Goal: Check status: Check status

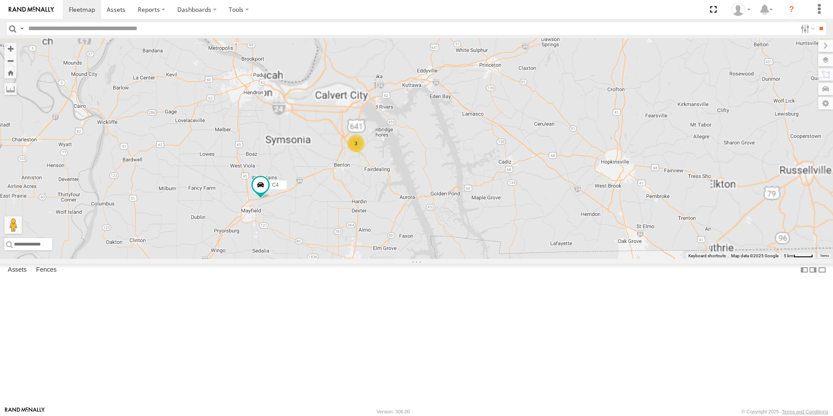
drag, startPoint x: 406, startPoint y: 249, endPoint x: 485, endPoint y: 235, distance: 79.8
click at [485, 235] on div "C4 C8 3" at bounding box center [416, 148] width 833 height 221
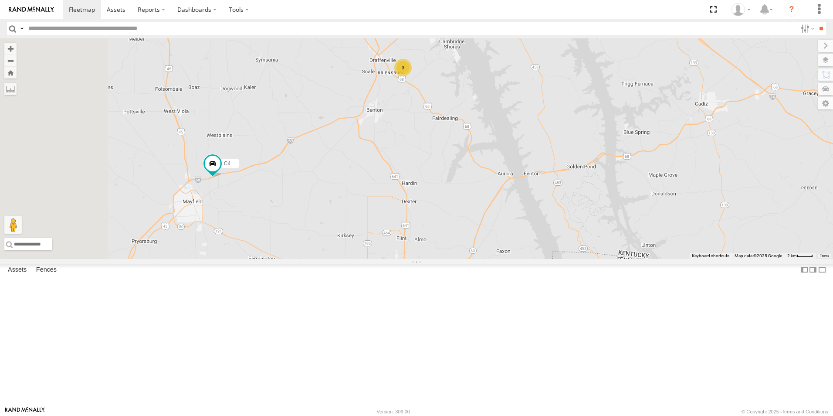
drag, startPoint x: 401, startPoint y: 248, endPoint x: 471, endPoint y: 189, distance: 92.2
click at [471, 189] on div "C4 C8 3" at bounding box center [416, 148] width 833 height 221
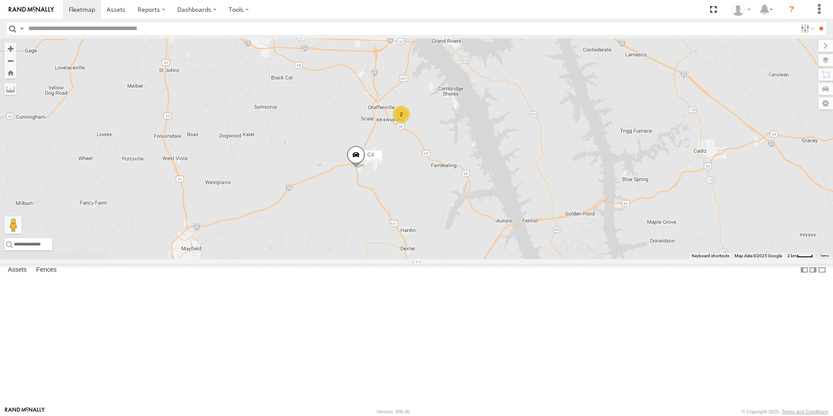
drag, startPoint x: 530, startPoint y: 339, endPoint x: 433, endPoint y: 201, distance: 169.5
click at [433, 201] on div "C4 C8 C6 2" at bounding box center [416, 148] width 833 height 221
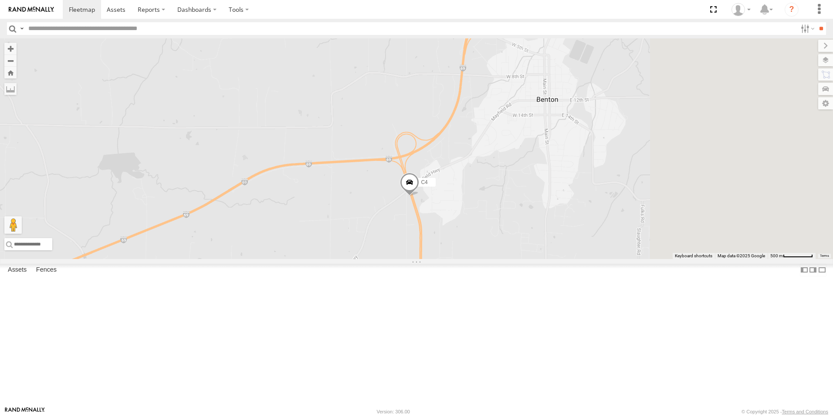
drag, startPoint x: 529, startPoint y: 333, endPoint x: 460, endPoint y: 144, distance: 200.9
click at [460, 144] on div "C4 C8 C6" at bounding box center [416, 148] width 833 height 221
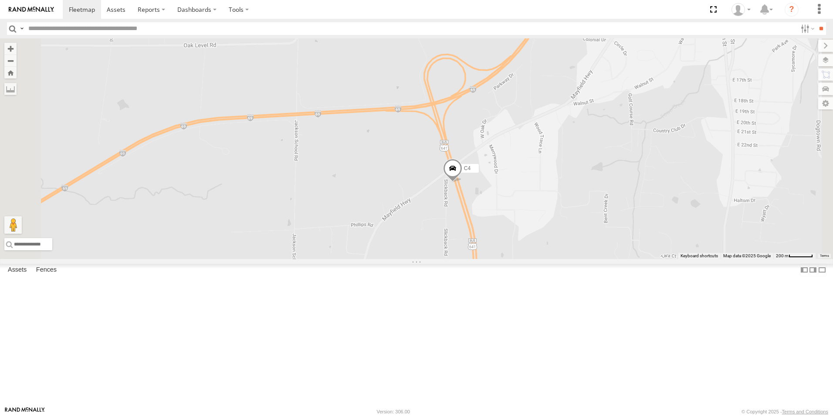
drag, startPoint x: 526, startPoint y: 316, endPoint x: 528, endPoint y: 266, distance: 50.2
click at [528, 259] on div "C4 C8 C6" at bounding box center [416, 148] width 833 height 221
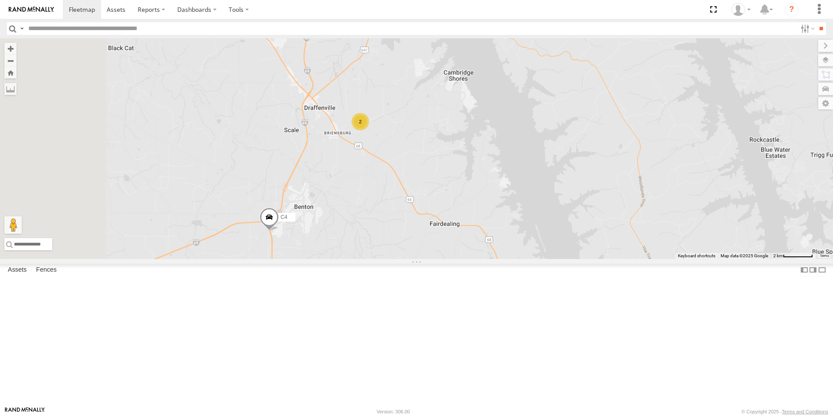
drag, startPoint x: 344, startPoint y: 317, endPoint x: 530, endPoint y: 156, distance: 246.6
click at [530, 156] on div "C4 C8 C6 2" at bounding box center [416, 148] width 833 height 221
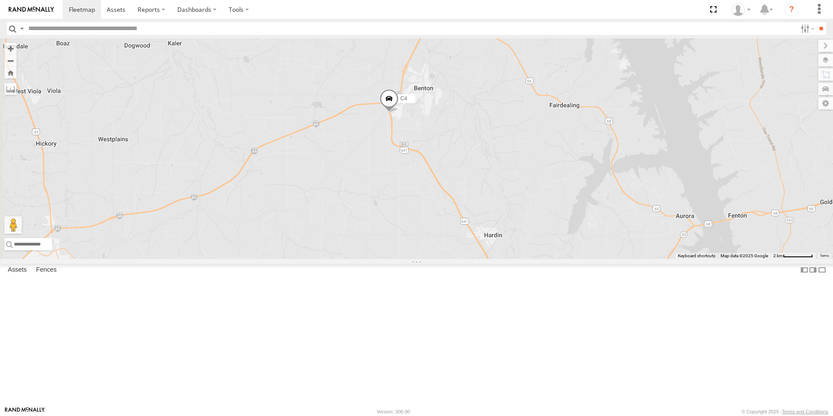
click at [399, 112] on span at bounding box center [389, 101] width 19 height 24
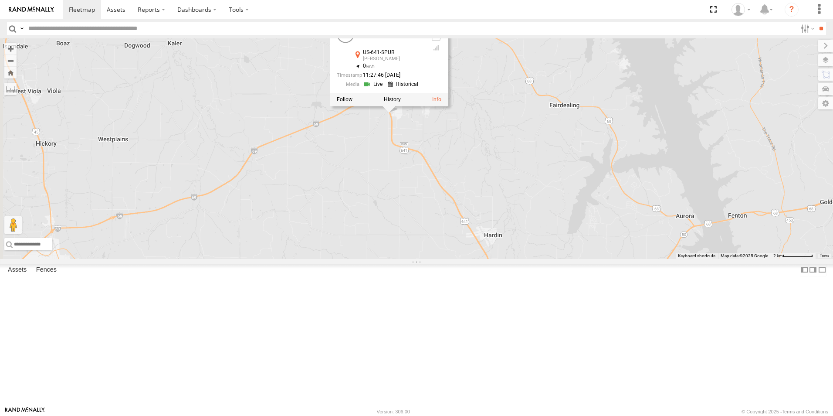
click at [483, 209] on div "C4 C8 C6 2 C4 All Assets US-641-SPUR [PERSON_NAME] 36.84204 , -88.37742 0 11:27…" at bounding box center [416, 148] width 833 height 221
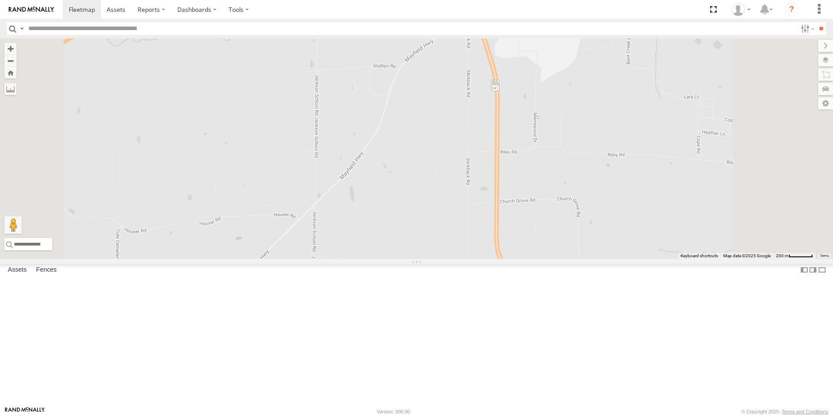
drag, startPoint x: 524, startPoint y: 172, endPoint x: 499, endPoint y: 246, distance: 77.9
click at [499, 246] on div "C4 C8 C6" at bounding box center [416, 148] width 833 height 221
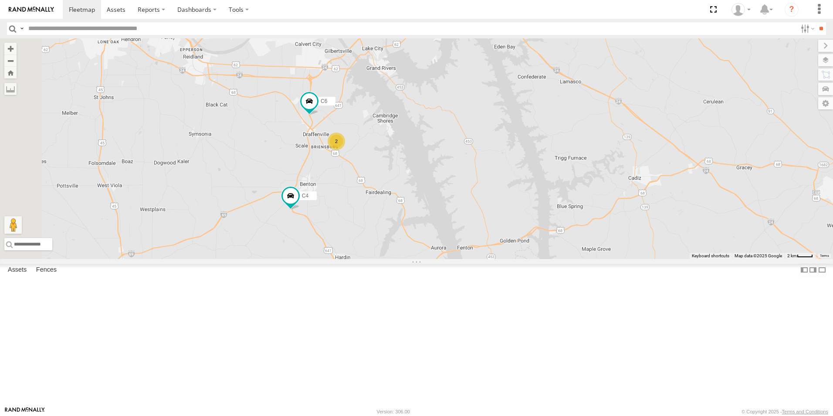
drag, startPoint x: 289, startPoint y: 301, endPoint x: 518, endPoint y: 212, distance: 245.5
click at [518, 212] on div "C4 C8 C6 2" at bounding box center [416, 148] width 833 height 221
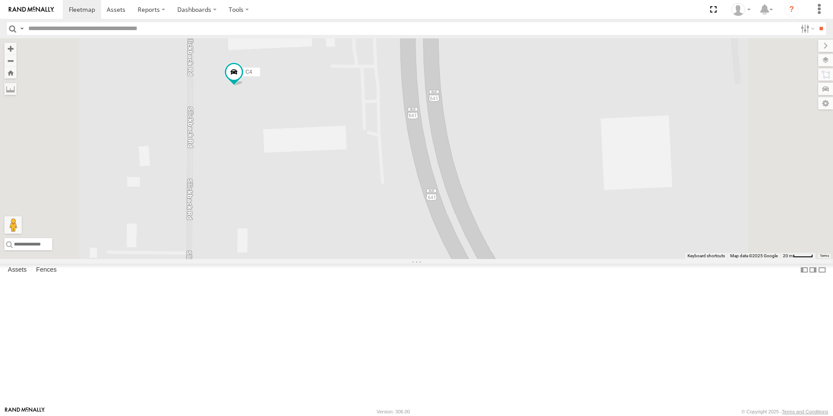
drag, startPoint x: 334, startPoint y: 221, endPoint x: 350, endPoint y: 271, distance: 52.7
click at [350, 259] on div "C4 C8 C6" at bounding box center [416, 148] width 833 height 221
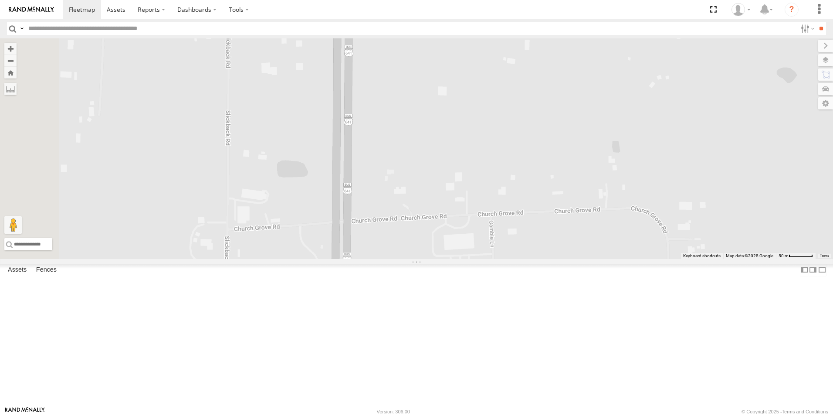
drag, startPoint x: 407, startPoint y: 185, endPoint x: 406, endPoint y: 438, distance: 252.8
click at [406, 415] on html at bounding box center [416, 208] width 833 height 416
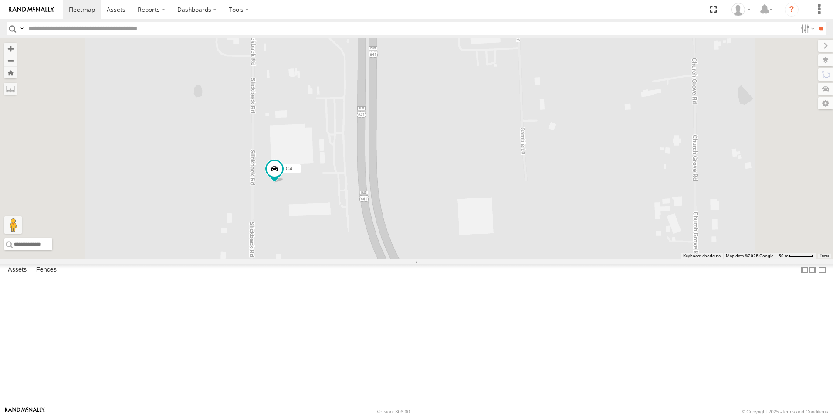
drag, startPoint x: 386, startPoint y: 328, endPoint x: 408, endPoint y: 126, distance: 203.0
click at [408, 126] on div "C4 C8 C6" at bounding box center [416, 148] width 833 height 221
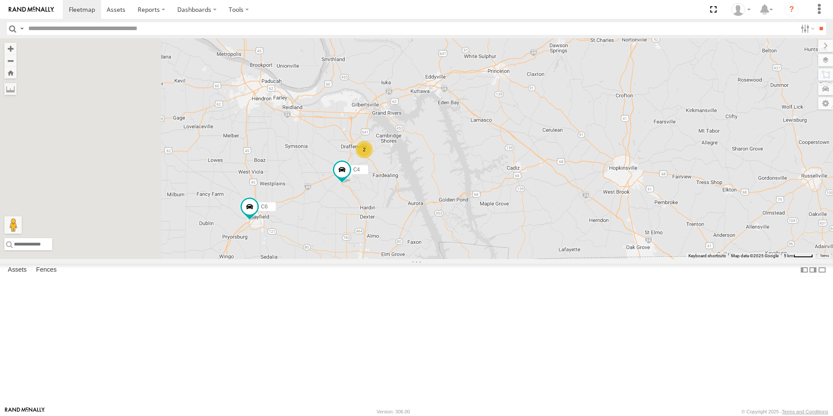
drag, startPoint x: 425, startPoint y: 270, endPoint x: 526, endPoint y: 222, distance: 111.7
click at [526, 222] on div "2 C4 C8 C6" at bounding box center [416, 148] width 833 height 221
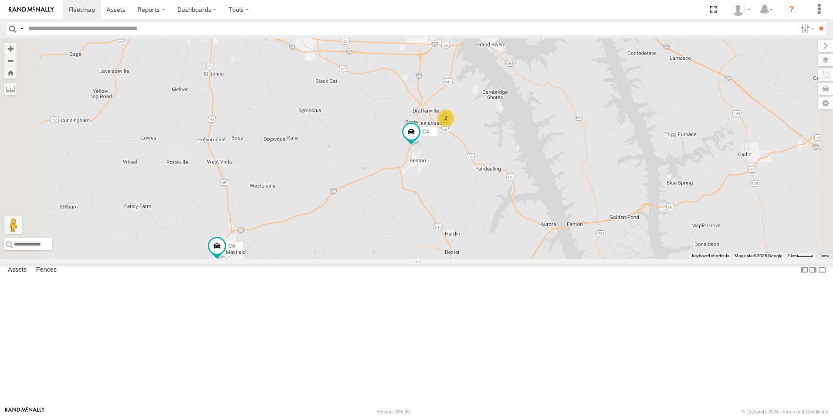
drag, startPoint x: 487, startPoint y: 219, endPoint x: 436, endPoint y: 294, distance: 91.0
click at [436, 259] on div "C4 C8 C6 2" at bounding box center [416, 148] width 833 height 221
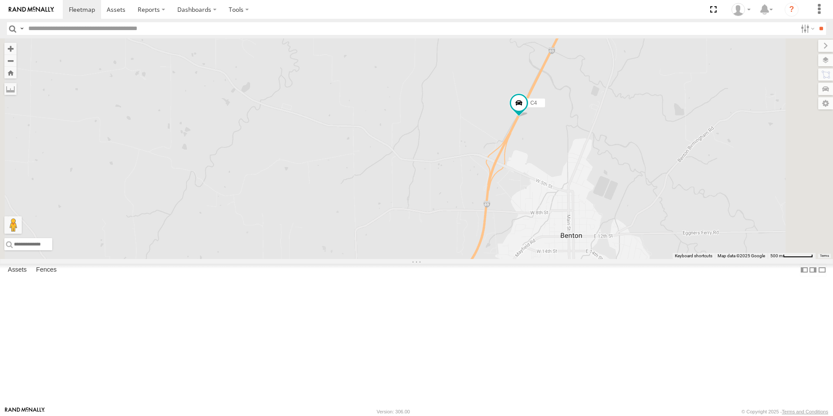
drag, startPoint x: 650, startPoint y: 211, endPoint x: 624, endPoint y: 220, distance: 27.7
click at [624, 220] on div "C4 C8 C6" at bounding box center [416, 148] width 833 height 221
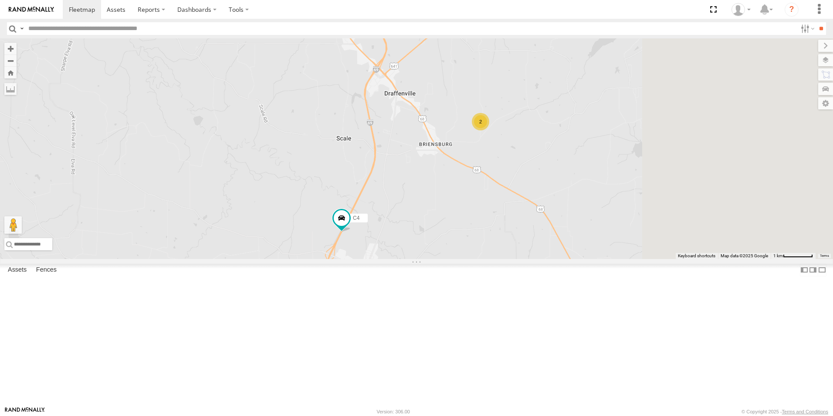
drag, startPoint x: 707, startPoint y: 194, endPoint x: 525, endPoint y: 296, distance: 208.0
click at [523, 259] on div "C4 C8 C6 2" at bounding box center [416, 148] width 833 height 221
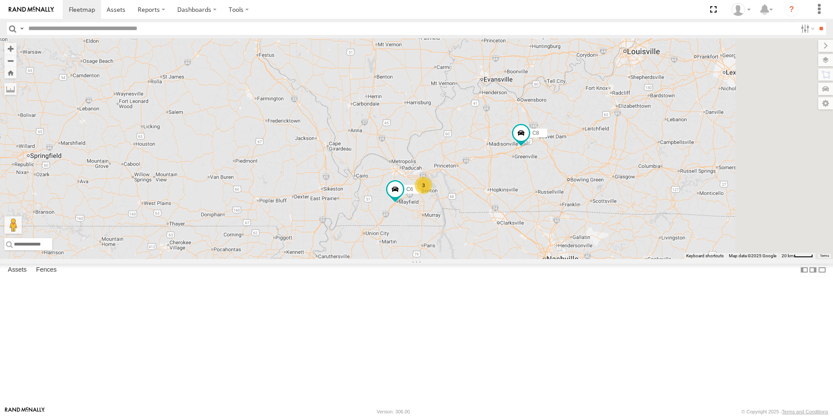
drag, startPoint x: 667, startPoint y: 160, endPoint x: 567, endPoint y: 265, distance: 145.2
click at [567, 259] on div "C8 C6 3" at bounding box center [416, 148] width 833 height 221
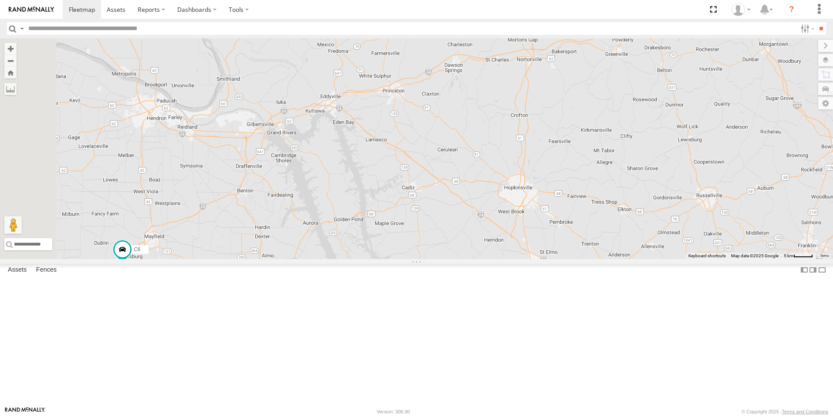
drag, startPoint x: 444, startPoint y: 186, endPoint x: 650, endPoint y: 302, distance: 236.8
click at [650, 259] on div "C8 C6" at bounding box center [416, 148] width 833 height 221
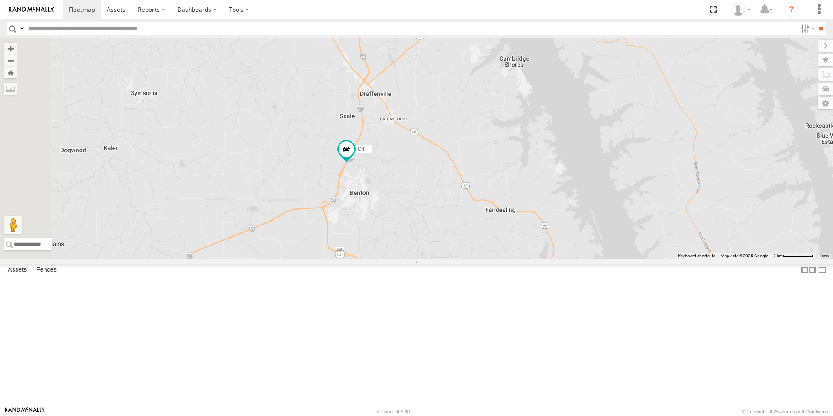
drag, startPoint x: 338, startPoint y: 175, endPoint x: 767, endPoint y: 232, distance: 432.3
click at [767, 232] on div "C8 C6 C4" at bounding box center [416, 148] width 833 height 221
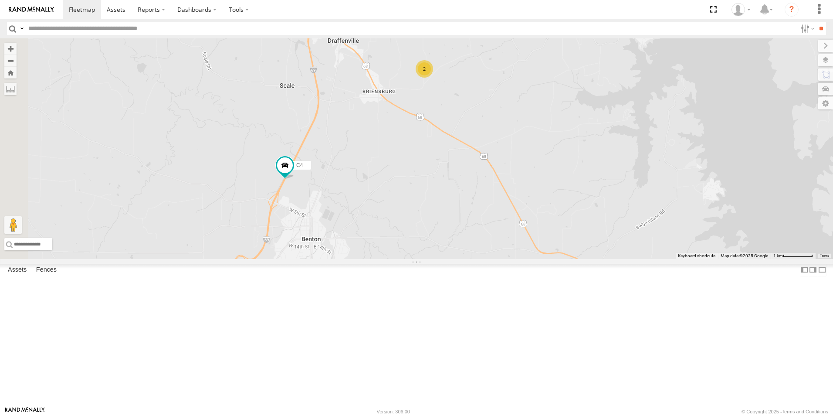
drag, startPoint x: 418, startPoint y: 184, endPoint x: 530, endPoint y: 238, distance: 124.6
click at [530, 238] on div "C8 C6 C4 2" at bounding box center [416, 148] width 833 height 221
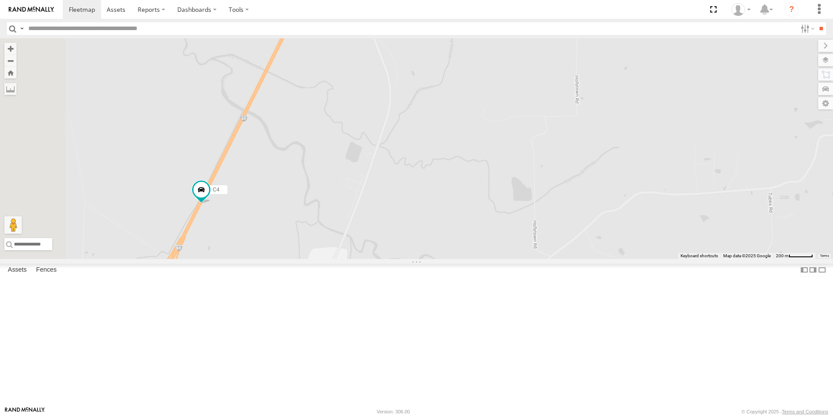
drag, startPoint x: 530, startPoint y: 231, endPoint x: 629, endPoint y: 199, distance: 103.9
click at [629, 199] on div "C8 C6 C4" at bounding box center [416, 148] width 833 height 221
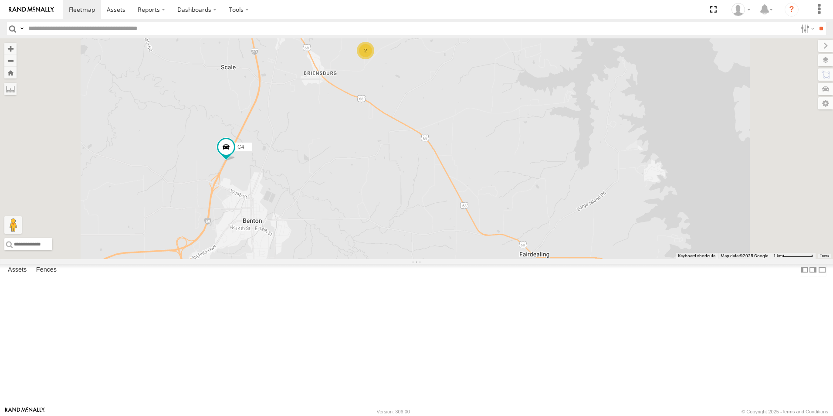
drag, startPoint x: 432, startPoint y: 186, endPoint x: 427, endPoint y: 221, distance: 35.6
click at [427, 221] on div "C8 C6 C4 2" at bounding box center [416, 148] width 833 height 221
